Goal: Information Seeking & Learning: Find specific page/section

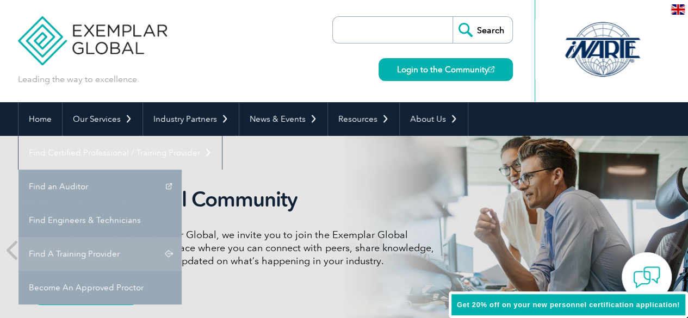
click at [182, 237] on link "Find A Training Provider" at bounding box center [99, 254] width 163 height 34
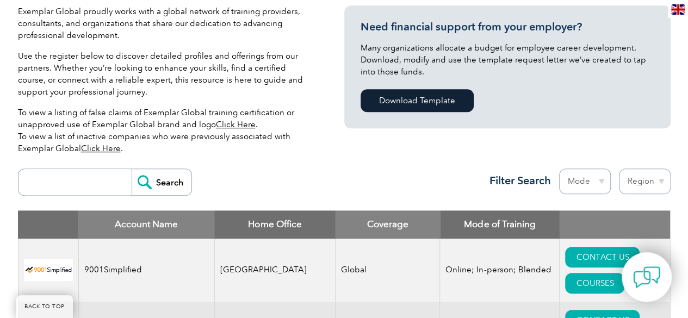
scroll to position [326, 0]
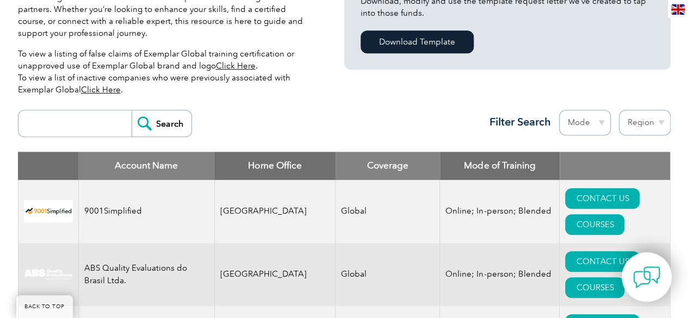
click at [53, 123] on input "search" at bounding box center [78, 123] width 108 height 26
type input "INtercert"
click at [157, 117] on input "Search" at bounding box center [162, 123] width 60 height 26
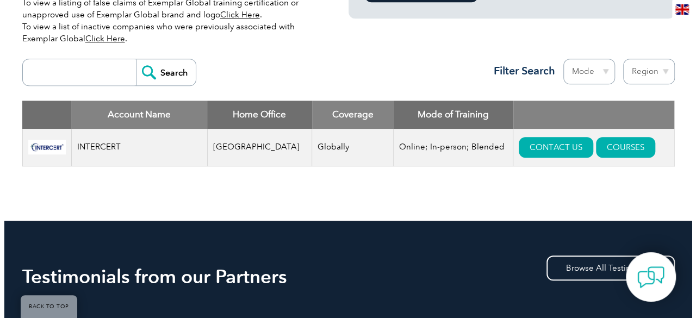
scroll to position [435, 0]
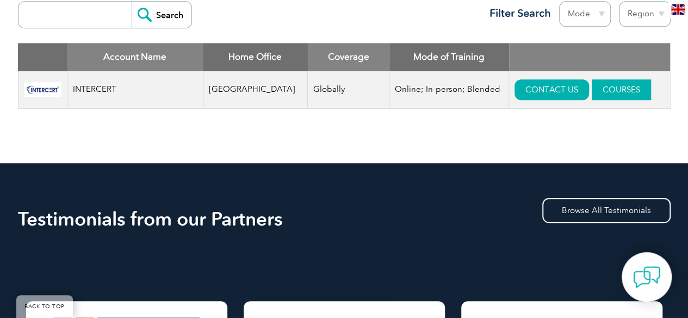
click at [591, 95] on link "COURSES" at bounding box center [620, 89] width 59 height 21
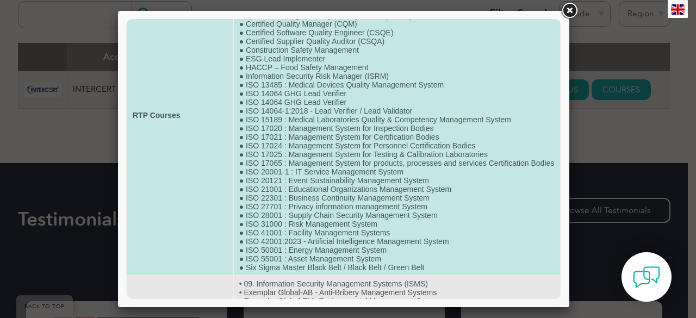
scroll to position [146, 0]
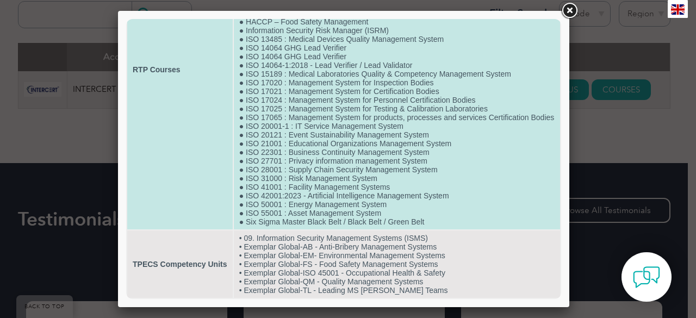
click at [322, 197] on td "● Certified Compliance Manager (CCM) ● Certified Cyber Security Analyst (CCSA) …" at bounding box center [397, 70] width 326 height 320
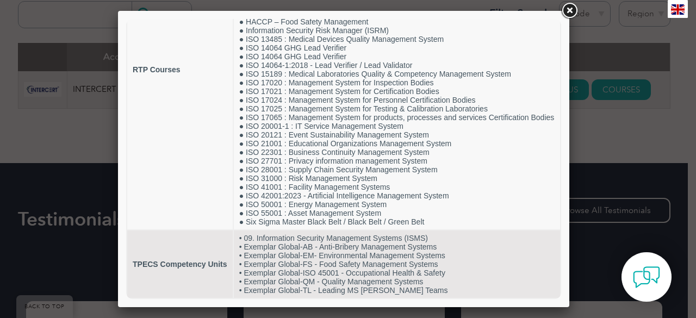
drag, startPoint x: 132, startPoint y: 37, endPoint x: 410, endPoint y: 305, distance: 386.7
click at [410, 299] on html "Training Provider Name INTERCERT RTP Courses ● Certified Compliance Manager (CC…" at bounding box center [343, 90] width 435 height 418
copy table
click at [574, 4] on link at bounding box center [569, 11] width 20 height 20
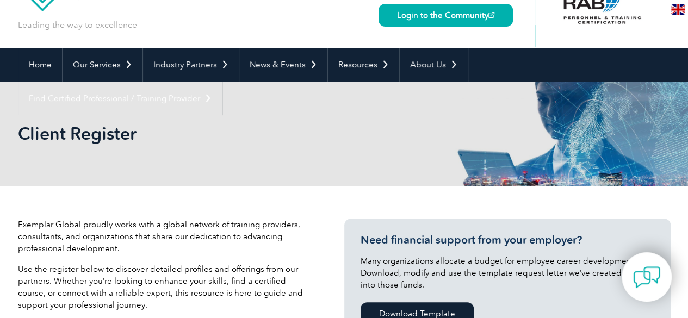
scroll to position [0, 0]
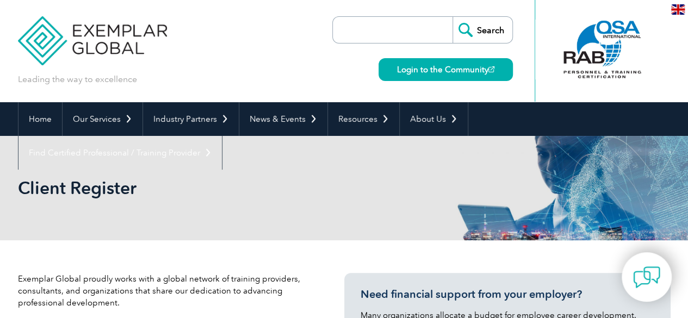
click at [96, 43] on img at bounding box center [92, 32] width 149 height 65
